Goal: Check status: Check status

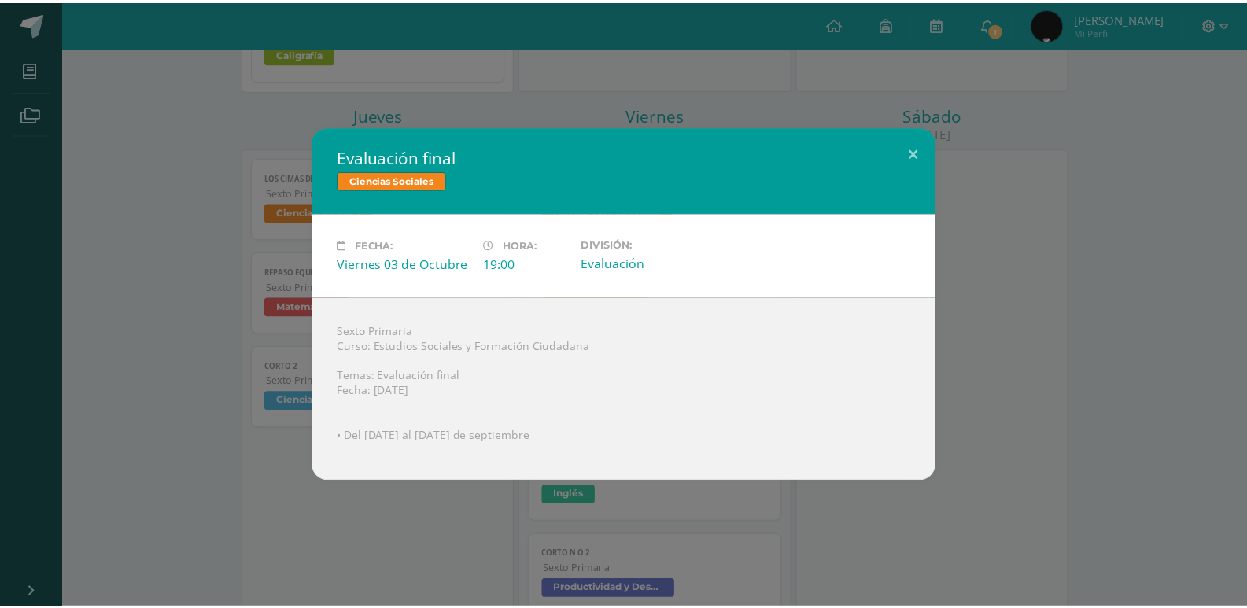
scroll to position [786, 0]
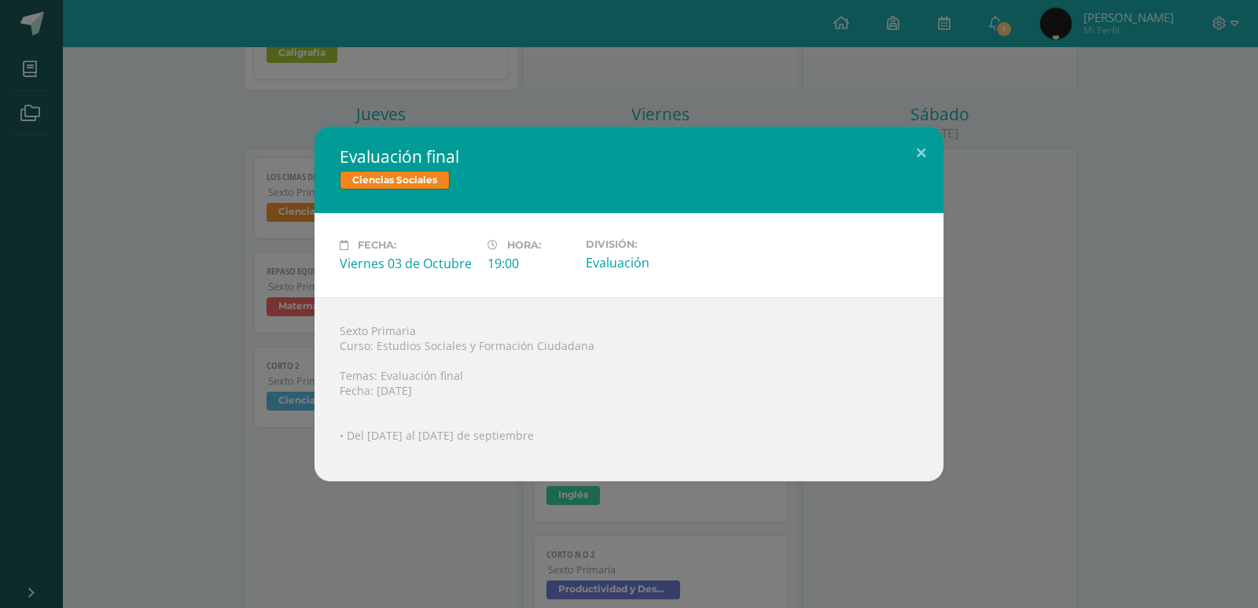
click at [503, 72] on div "Evaluación final Ciencias Sociales Fecha: [DATE] Hora: 19:00 División: Evaluaci…" at bounding box center [629, 304] width 1258 height 608
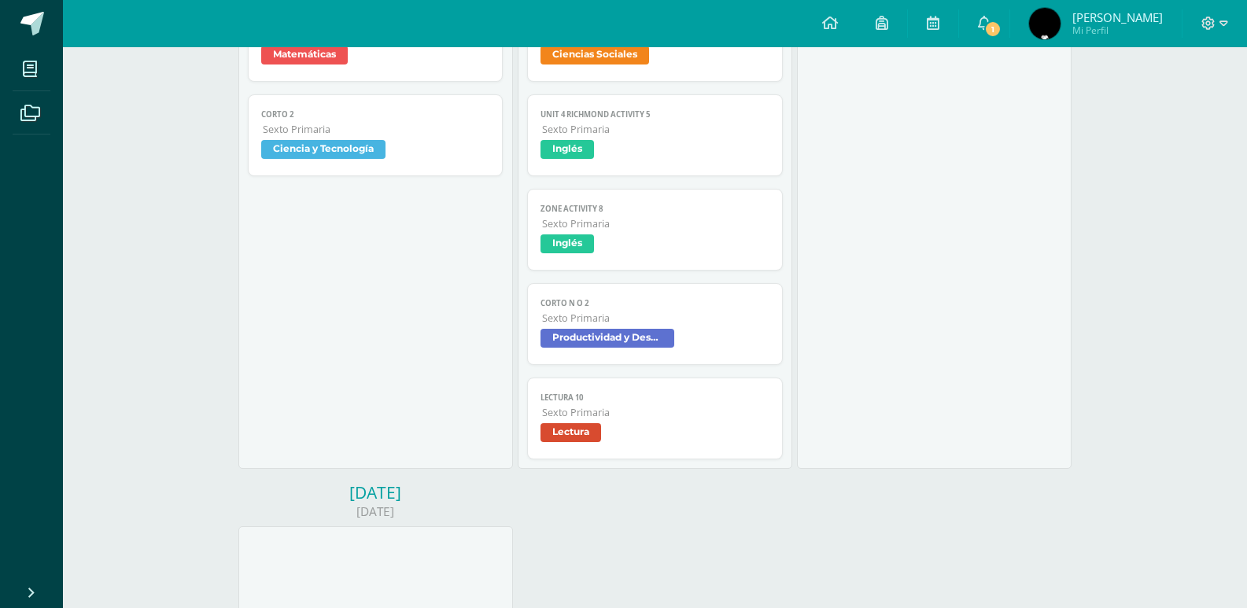
click at [503, 72] on div "Los cimas del mundo Ciencias Sociales Cargando contenido Los cimas del mundo Se…" at bounding box center [375, 182] width 274 height 573
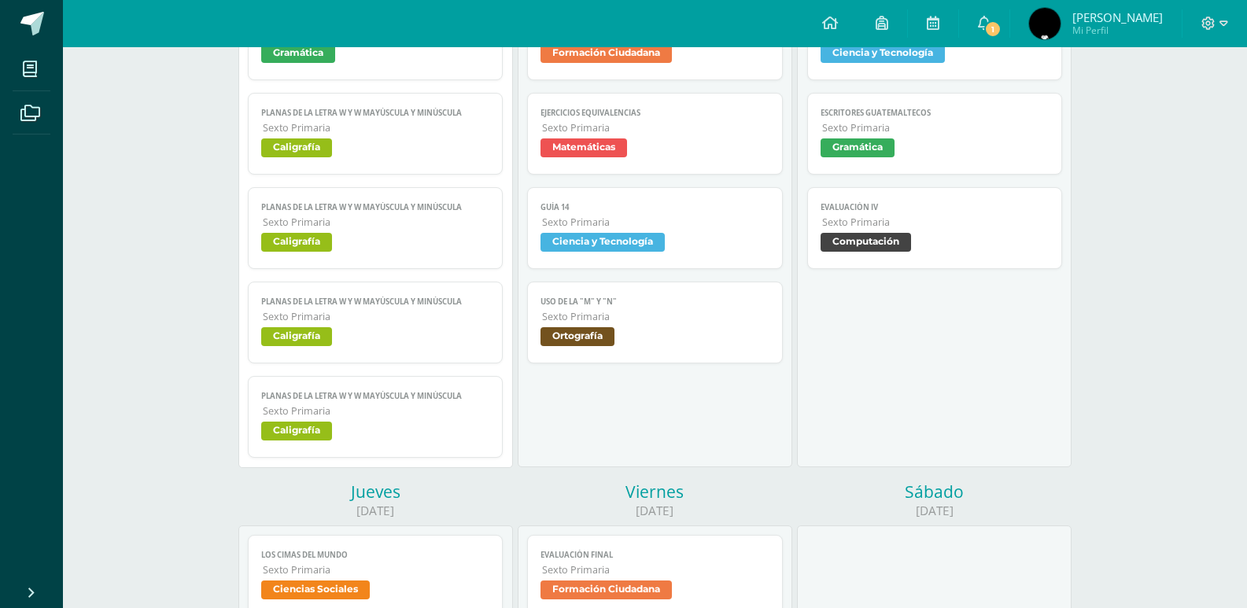
click at [503, 72] on div "Elementos del clima Ciencias Sociales Cargando contenido Elementos del clima Se…" at bounding box center [375, 181] width 274 height 573
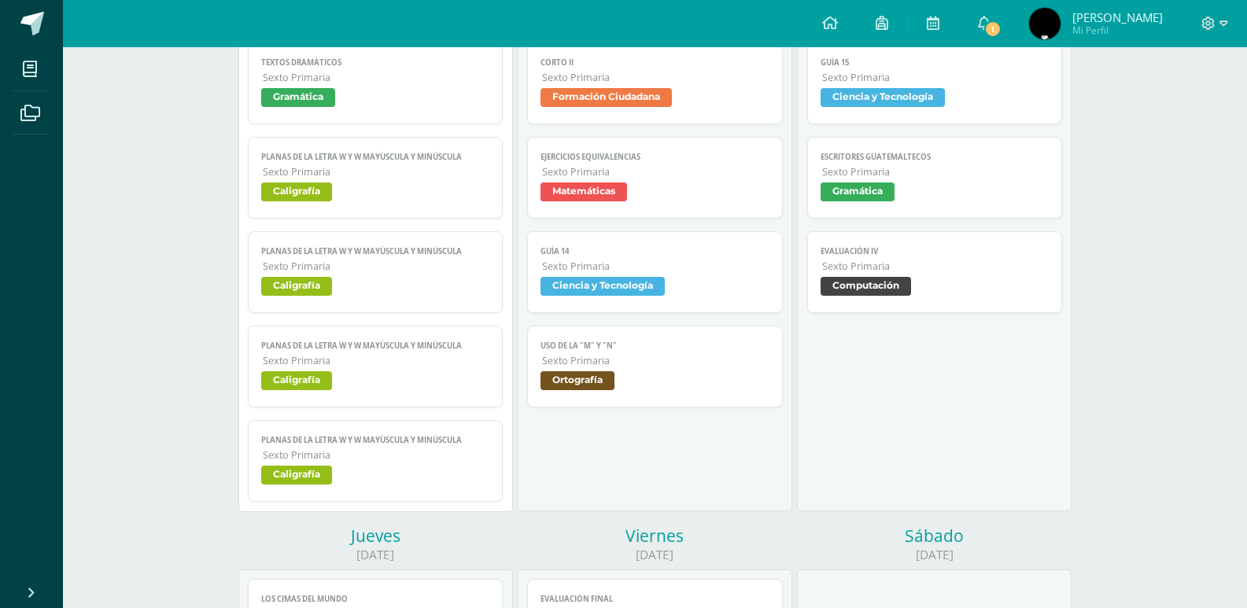
scroll to position [315, 0]
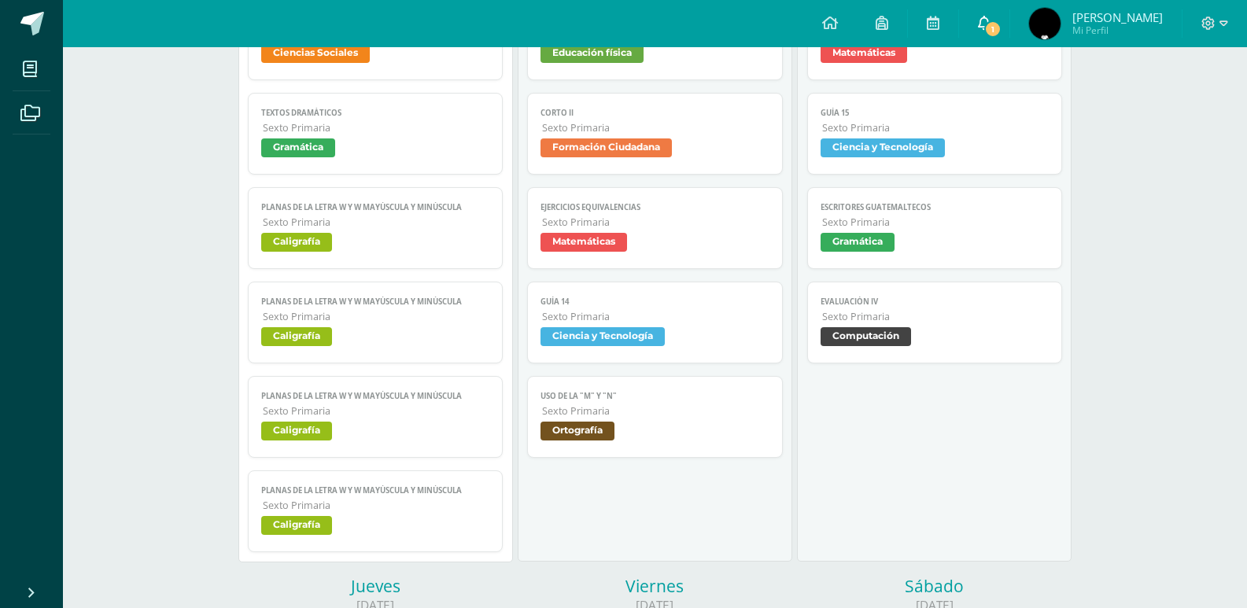
click at [990, 15] on span at bounding box center [984, 23] width 13 height 17
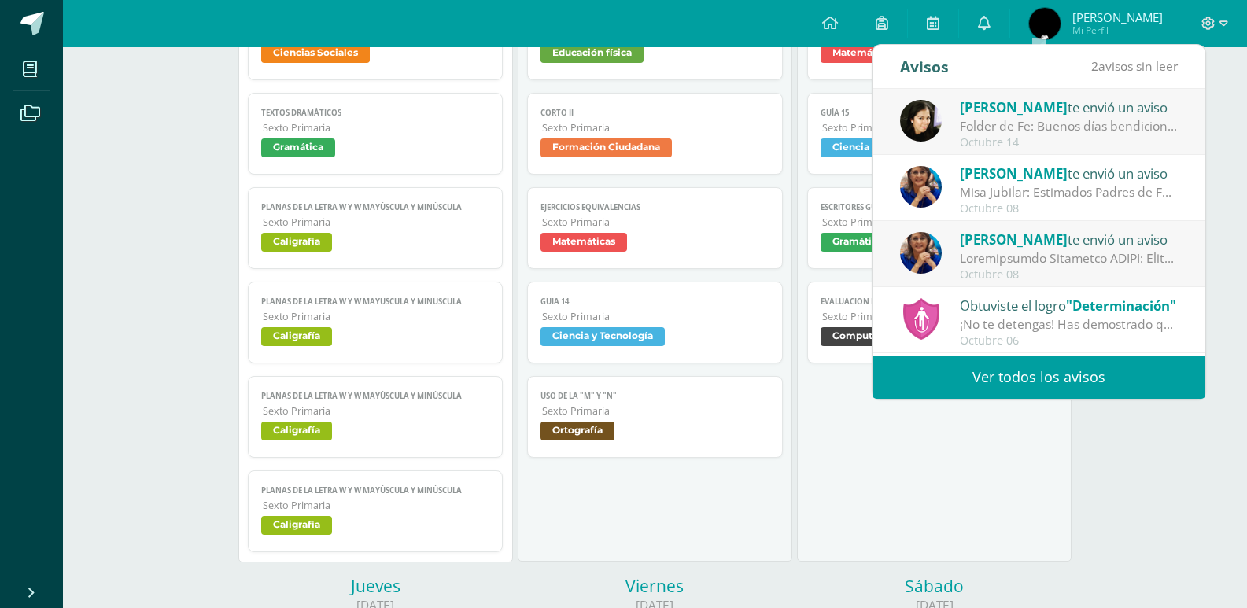
click at [1064, 108] on span "[PERSON_NAME]" at bounding box center [1014, 107] width 108 height 18
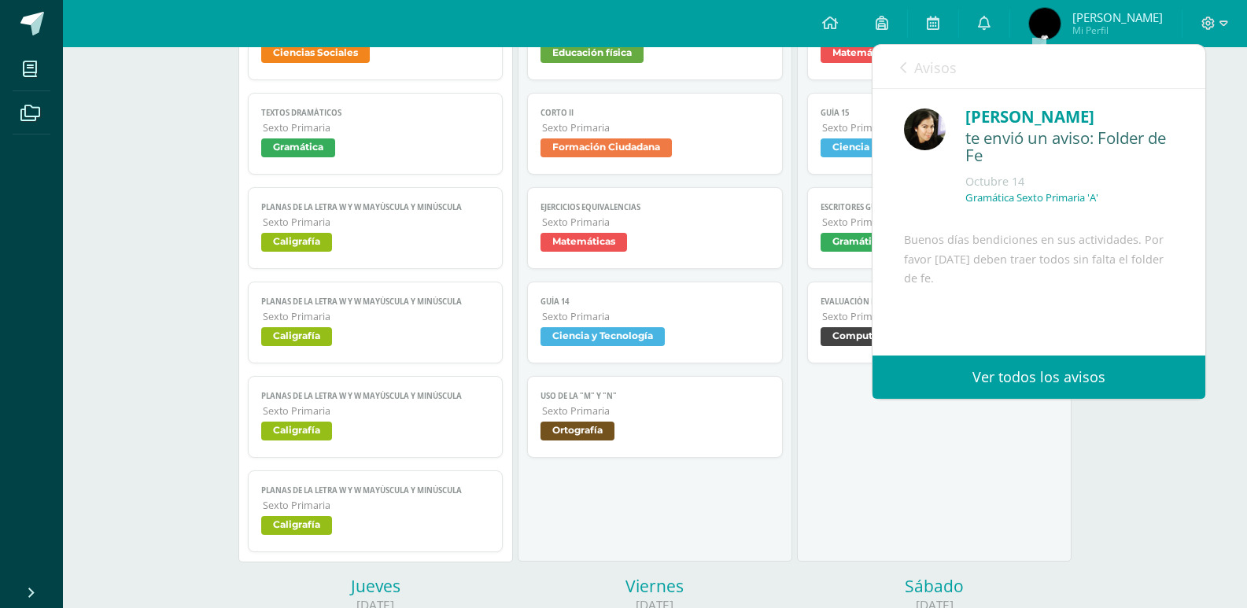
click at [911, 72] on link "Avisos" at bounding box center [928, 67] width 57 height 45
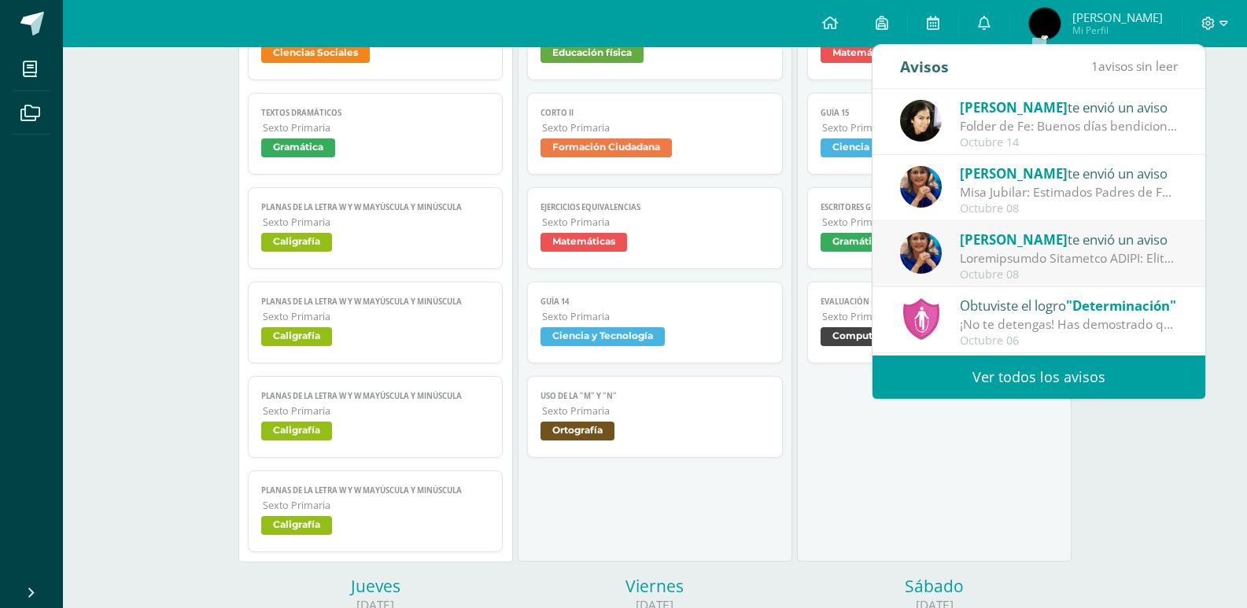
click at [965, 234] on span "[PERSON_NAME]" at bounding box center [1014, 239] width 108 height 18
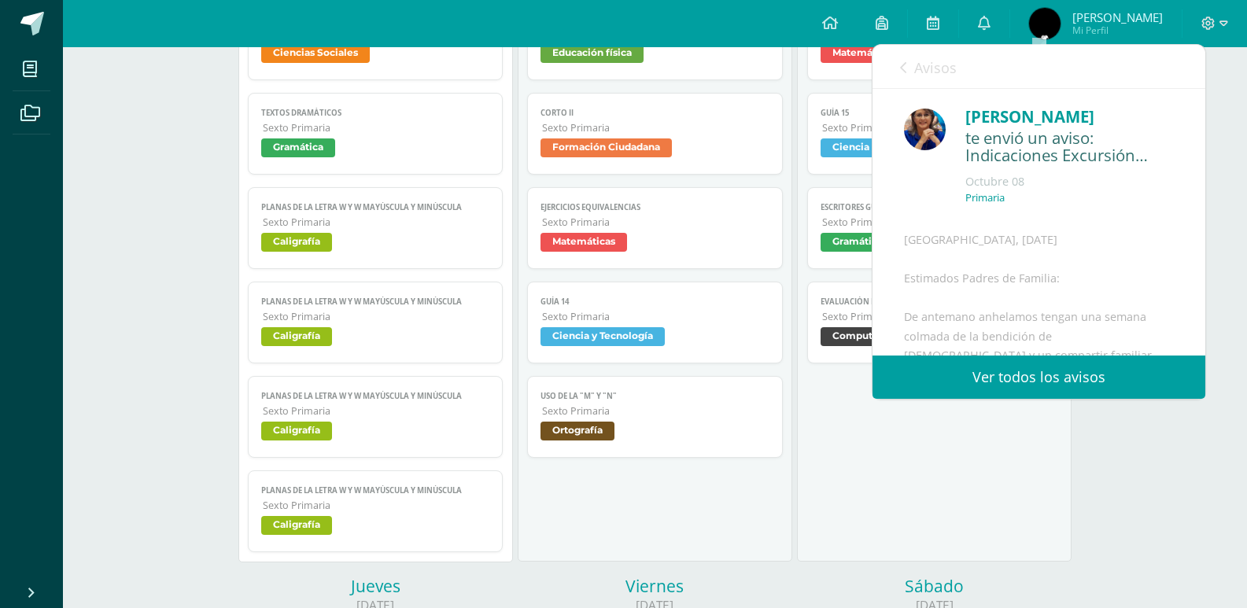
click at [901, 76] on link "Avisos" at bounding box center [928, 67] width 57 height 45
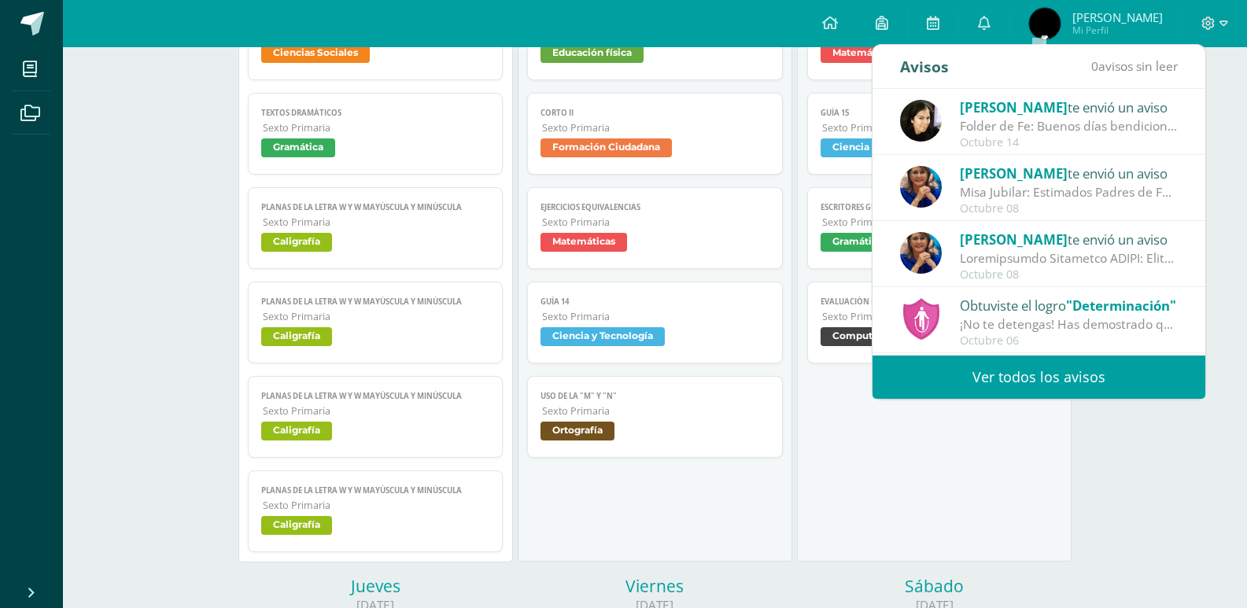
drag, startPoint x: 913, startPoint y: 245, endPoint x: 879, endPoint y: 242, distance: 33.9
click at [879, 242] on div "[PERSON_NAME] te envió un aviso [DATE]" at bounding box center [1038, 254] width 333 height 66
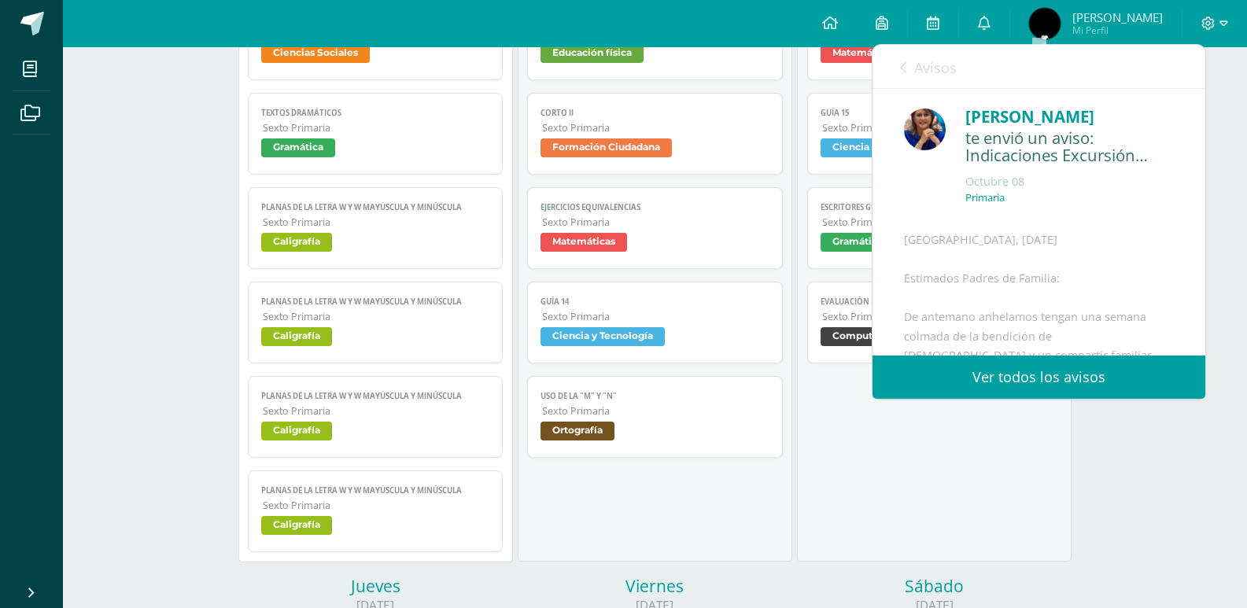
click at [908, 72] on link "Avisos" at bounding box center [928, 67] width 57 height 45
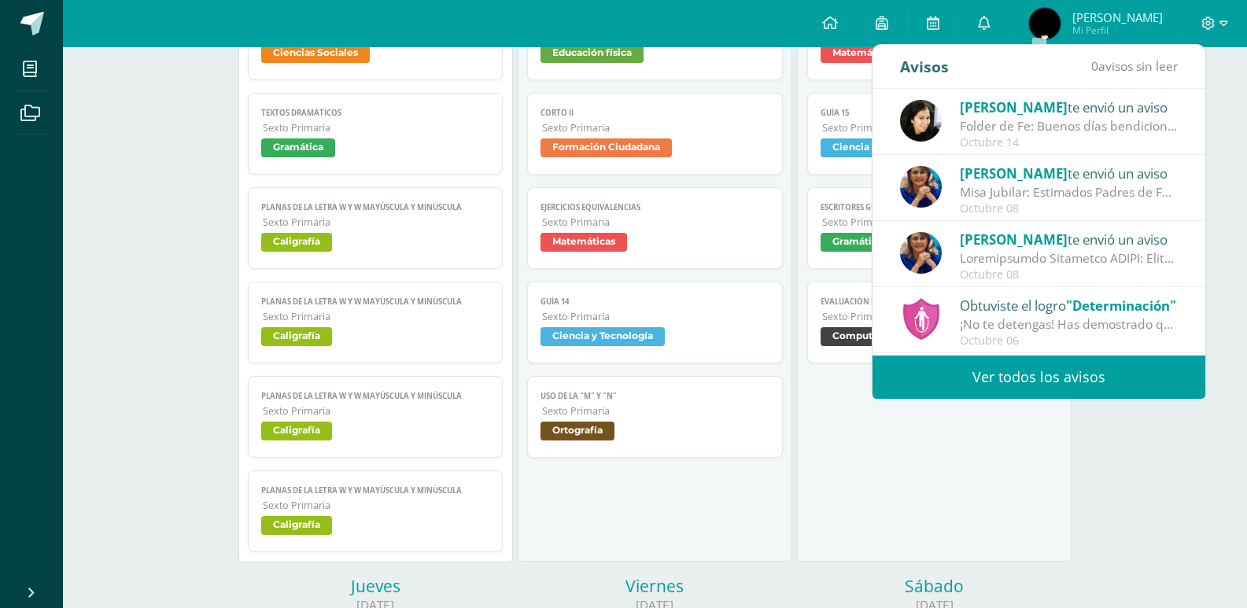
drag, startPoint x: 968, startPoint y: 258, endPoint x: 1221, endPoint y: 257, distance: 252.5
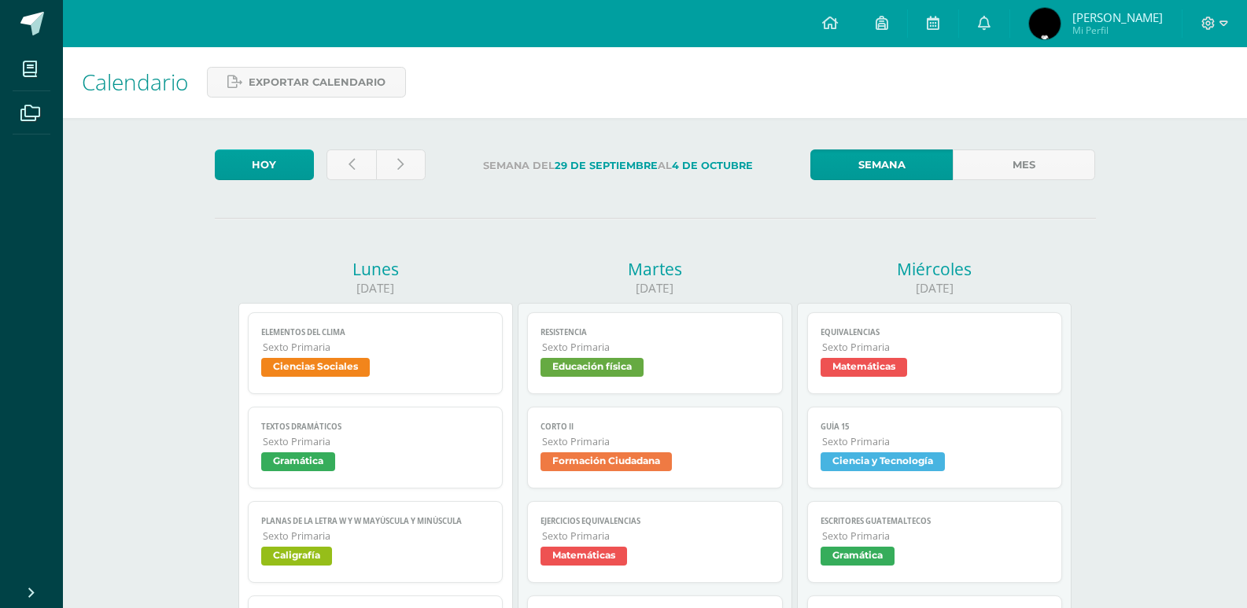
scroll to position [0, 0]
click at [413, 157] on link at bounding box center [401, 165] width 50 height 31
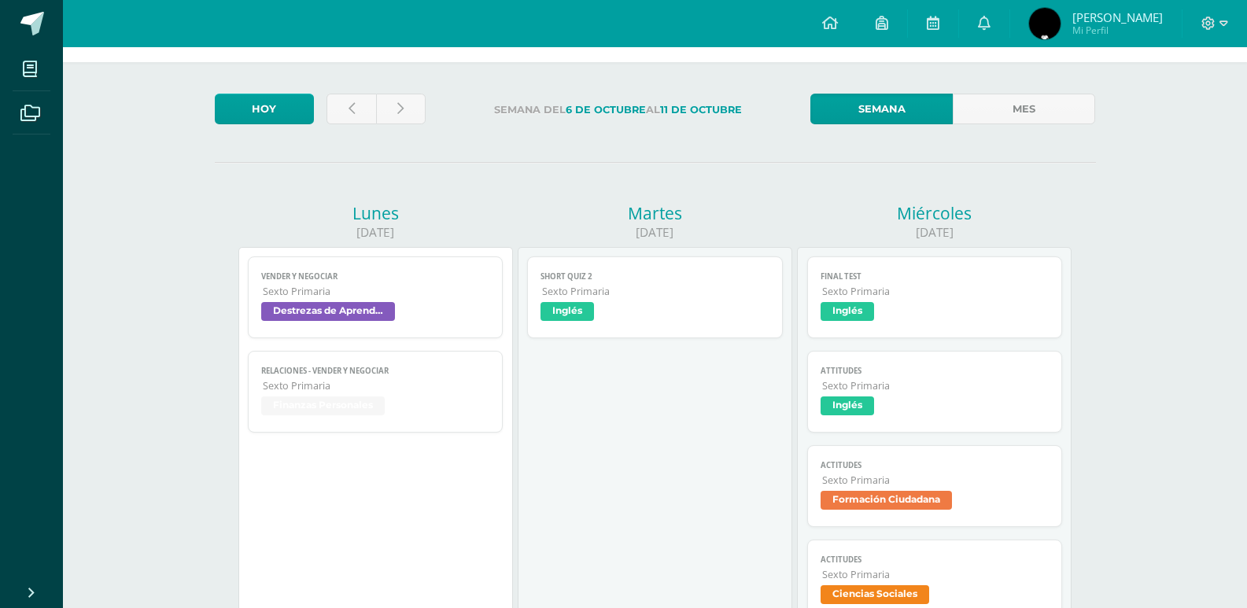
scroll to position [31, 0]
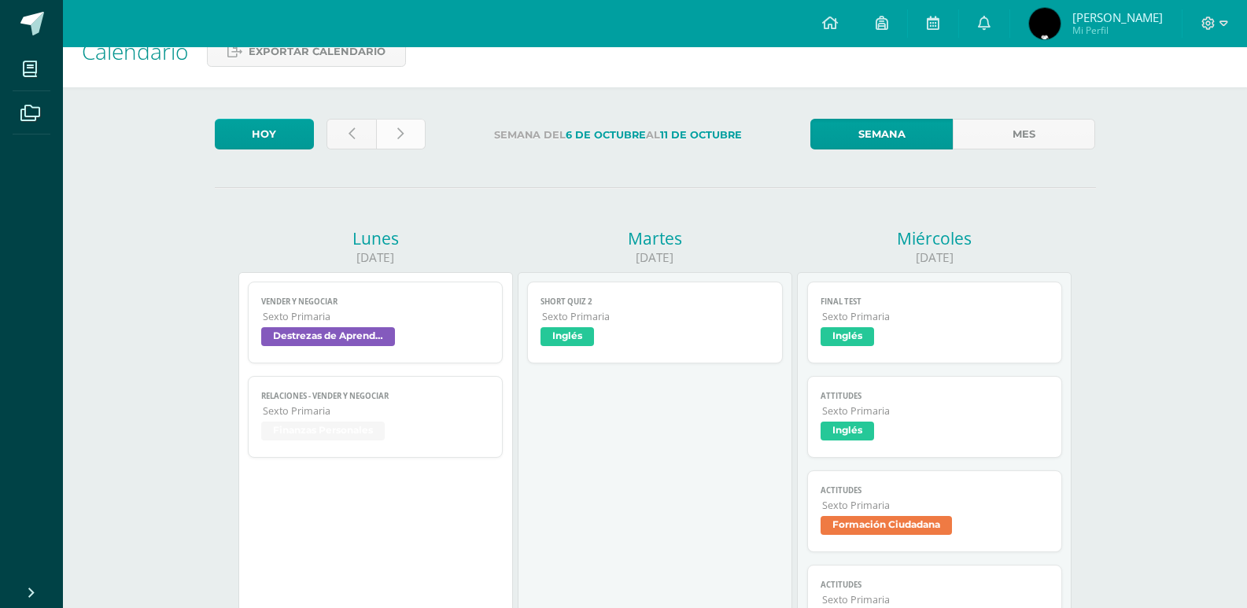
click at [413, 127] on link at bounding box center [401, 134] width 50 height 31
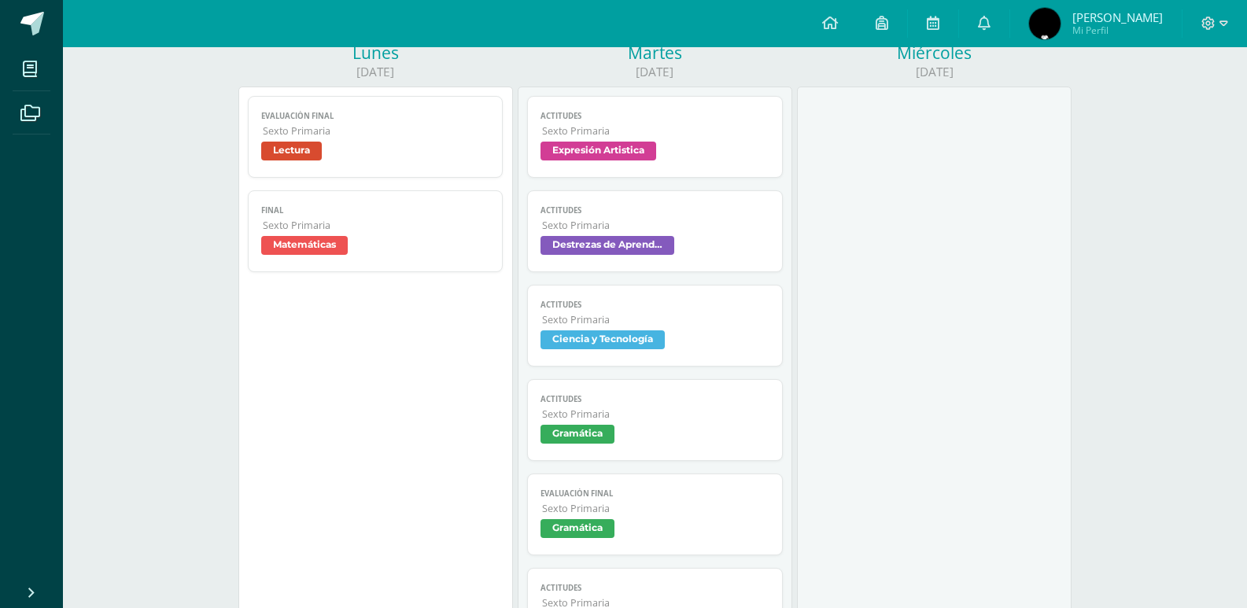
scroll to position [186, 0]
